Goal: Task Accomplishment & Management: Use online tool/utility

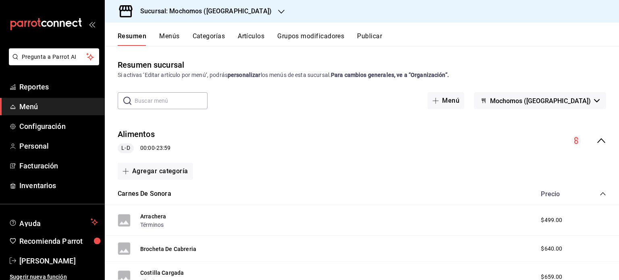
scroll to position [4, 0]
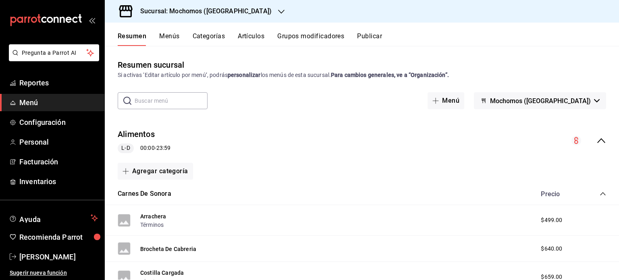
click at [278, 9] on icon "button" at bounding box center [281, 11] width 6 height 6
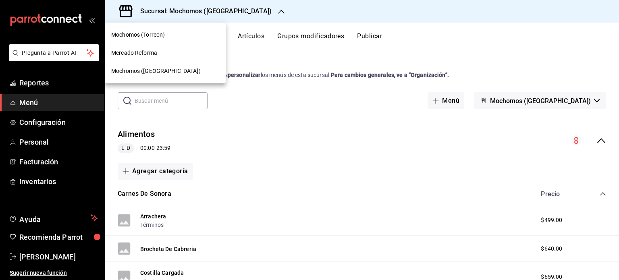
click at [137, 73] on span "Mochomos ([GEOGRAPHIC_DATA])" at bounding box center [155, 71] width 89 height 8
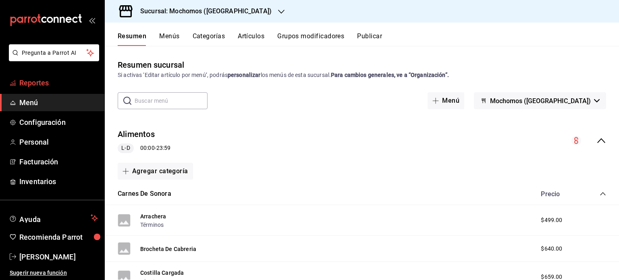
click at [33, 79] on span "Reportes" at bounding box center [58, 82] width 79 height 11
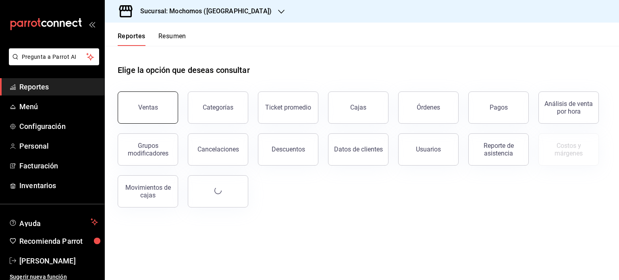
click at [145, 110] on div "Ventas" at bounding box center [148, 108] width 20 height 8
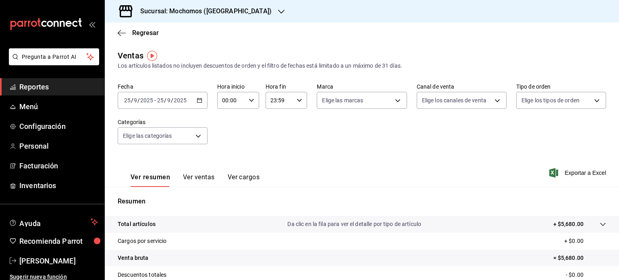
click at [200, 102] on icon "button" at bounding box center [200, 101] width 6 height 6
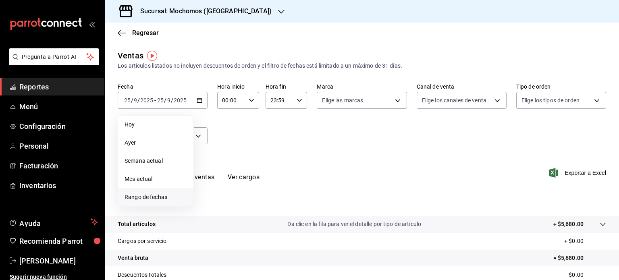
click at [147, 194] on span "Rango de fechas" at bounding box center [156, 197] width 62 height 8
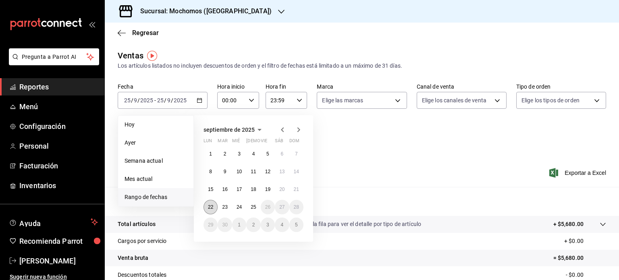
click at [210, 203] on button "22" at bounding box center [210, 207] width 14 height 15
click at [251, 206] on abbr "25" at bounding box center [253, 207] width 5 height 6
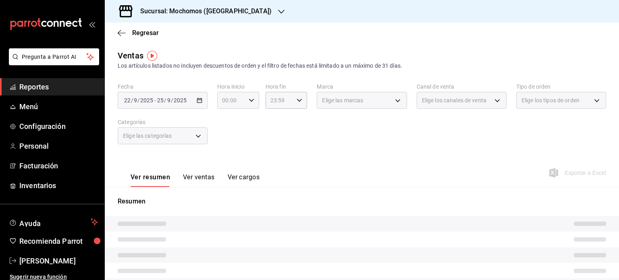
click at [250, 99] on icon "button" at bounding box center [252, 101] width 6 height 6
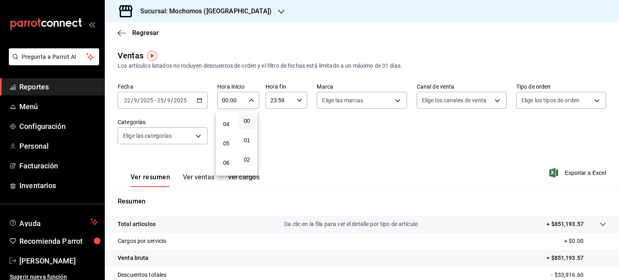
scroll to position [74, 0]
click at [226, 145] on span "05" at bounding box center [226, 143] width 8 height 6
type input "05:00"
click at [298, 97] on div at bounding box center [309, 140] width 619 height 280
click at [297, 98] on icon "button" at bounding box center [300, 101] width 6 height 6
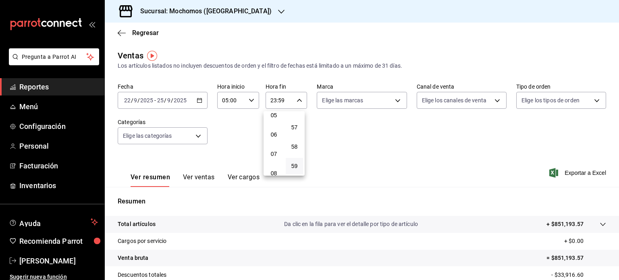
scroll to position [103, 0]
click at [275, 117] on span "05" at bounding box center [274, 115] width 8 height 6
click at [296, 125] on button "00" at bounding box center [294, 121] width 17 height 16
type input "05:00"
click at [392, 101] on div at bounding box center [309, 140] width 619 height 280
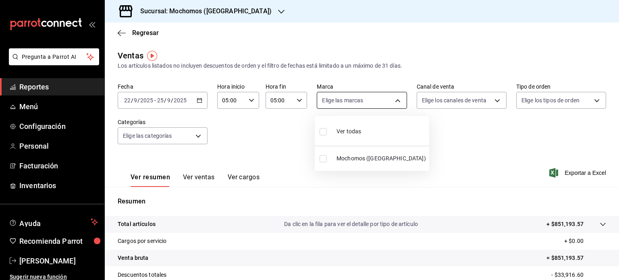
click at [392, 100] on body "Pregunta a Parrot AI Reportes Menú Configuración Personal Facturación Inventari…" at bounding box center [309, 140] width 619 height 280
click at [363, 122] on li "Ver todas" at bounding box center [372, 131] width 114 height 24
type input "562d5b5b-21a2-4ace-a941-66278f4a6c49"
checkbox input "true"
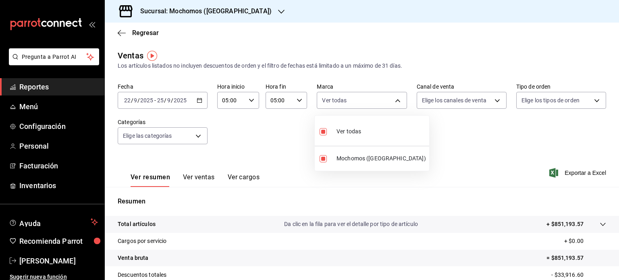
click at [490, 102] on div at bounding box center [309, 140] width 619 height 280
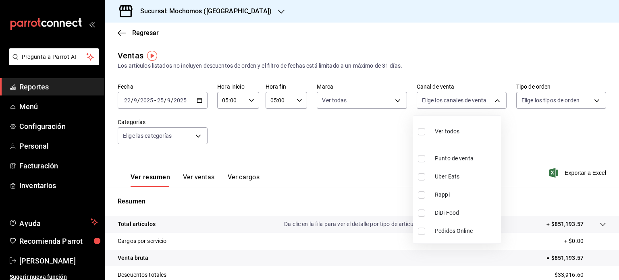
click at [490, 102] on body "Pregunta a Parrot AI Reportes Menú Configuración Personal Facturación Inventari…" at bounding box center [309, 140] width 619 height 280
click at [451, 126] on div "Ver todos" at bounding box center [439, 130] width 42 height 17
type input "PARROT,UBER_EATS,RAPPI,DIDI_FOOD,ONLINE"
checkbox input "true"
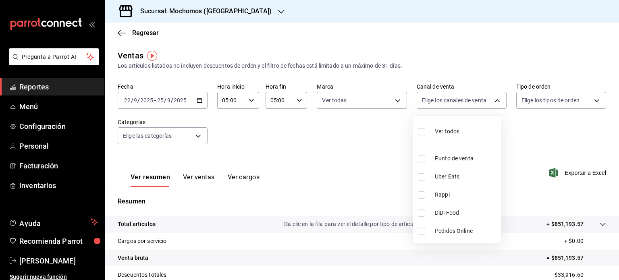
checkbox input "true"
click at [587, 100] on div at bounding box center [309, 140] width 619 height 280
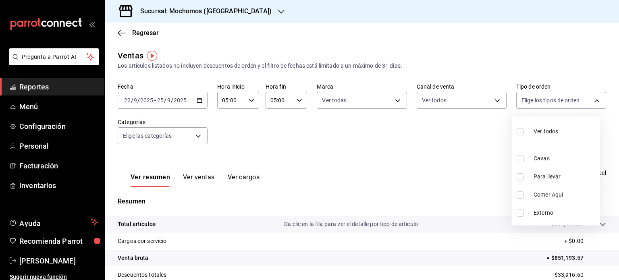
click at [587, 100] on body "Pregunta a Parrot AI Reportes Menú Configuración Personal Facturación Inventari…" at bounding box center [309, 140] width 619 height 280
click at [552, 132] on span "Ver todos" at bounding box center [545, 131] width 25 height 8
type input "3511826e-d0de-4296-8152-2ac5d1de6c07,baed2e38-a444-4c8b-baeb-c256ad15bf0c,e2b47…"
checkbox input "true"
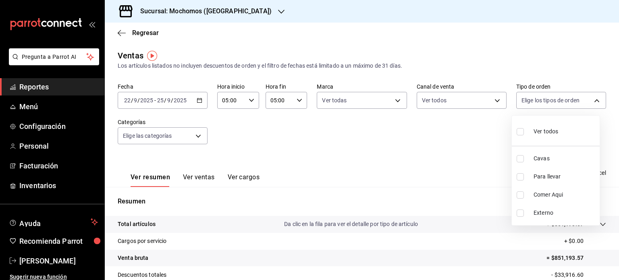
checkbox input "true"
click at [438, 185] on div at bounding box center [309, 140] width 619 height 280
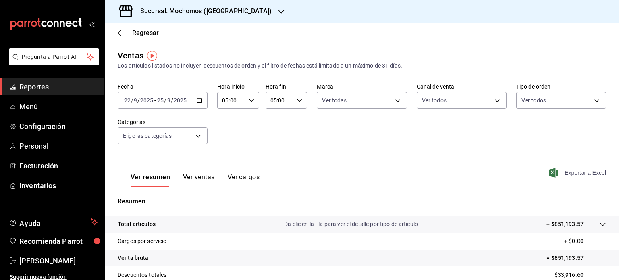
click at [569, 172] on span "Exportar a Excel" at bounding box center [578, 173] width 55 height 10
